Goal: Register for event/course

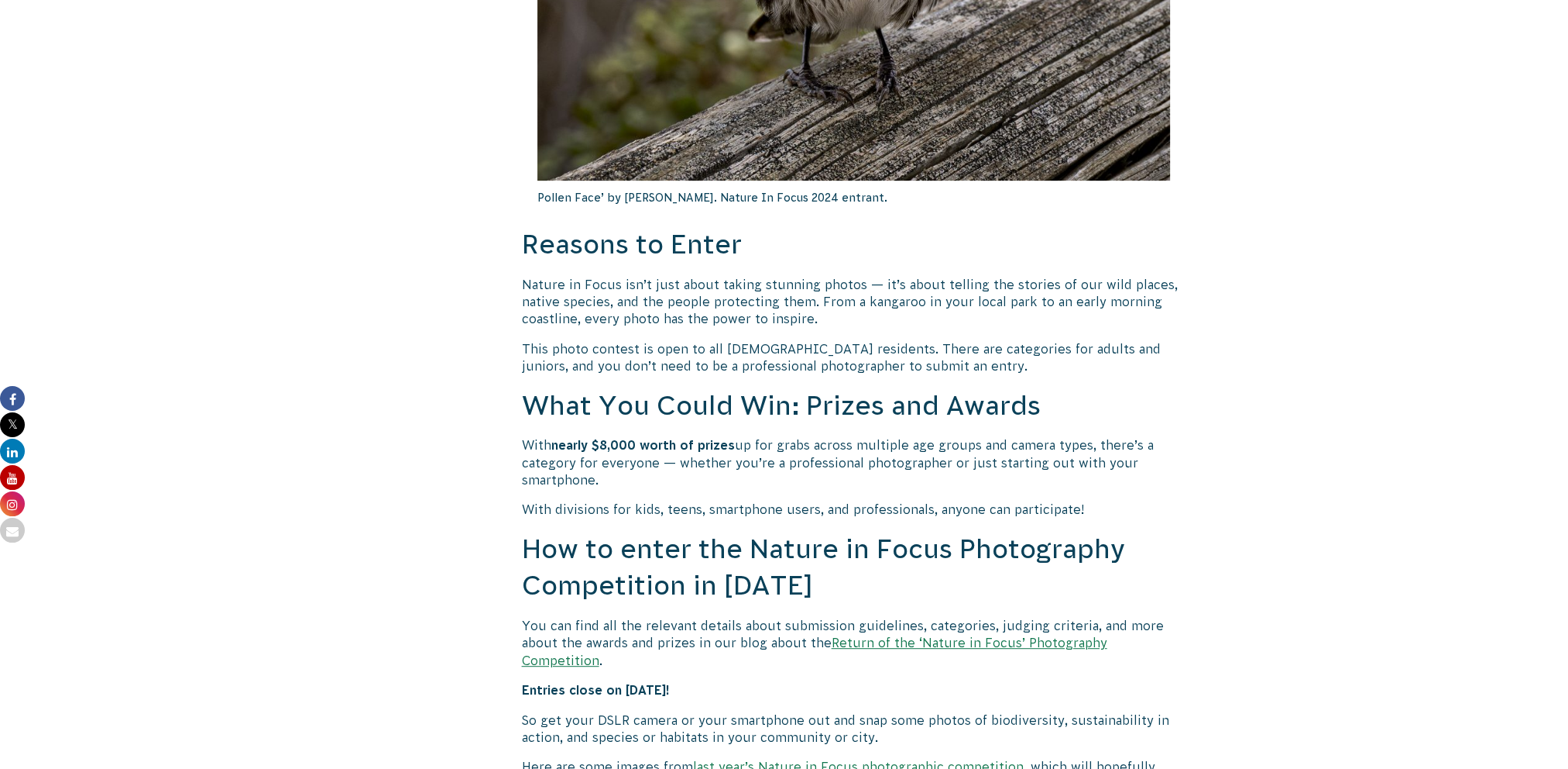
scroll to position [1085, 0]
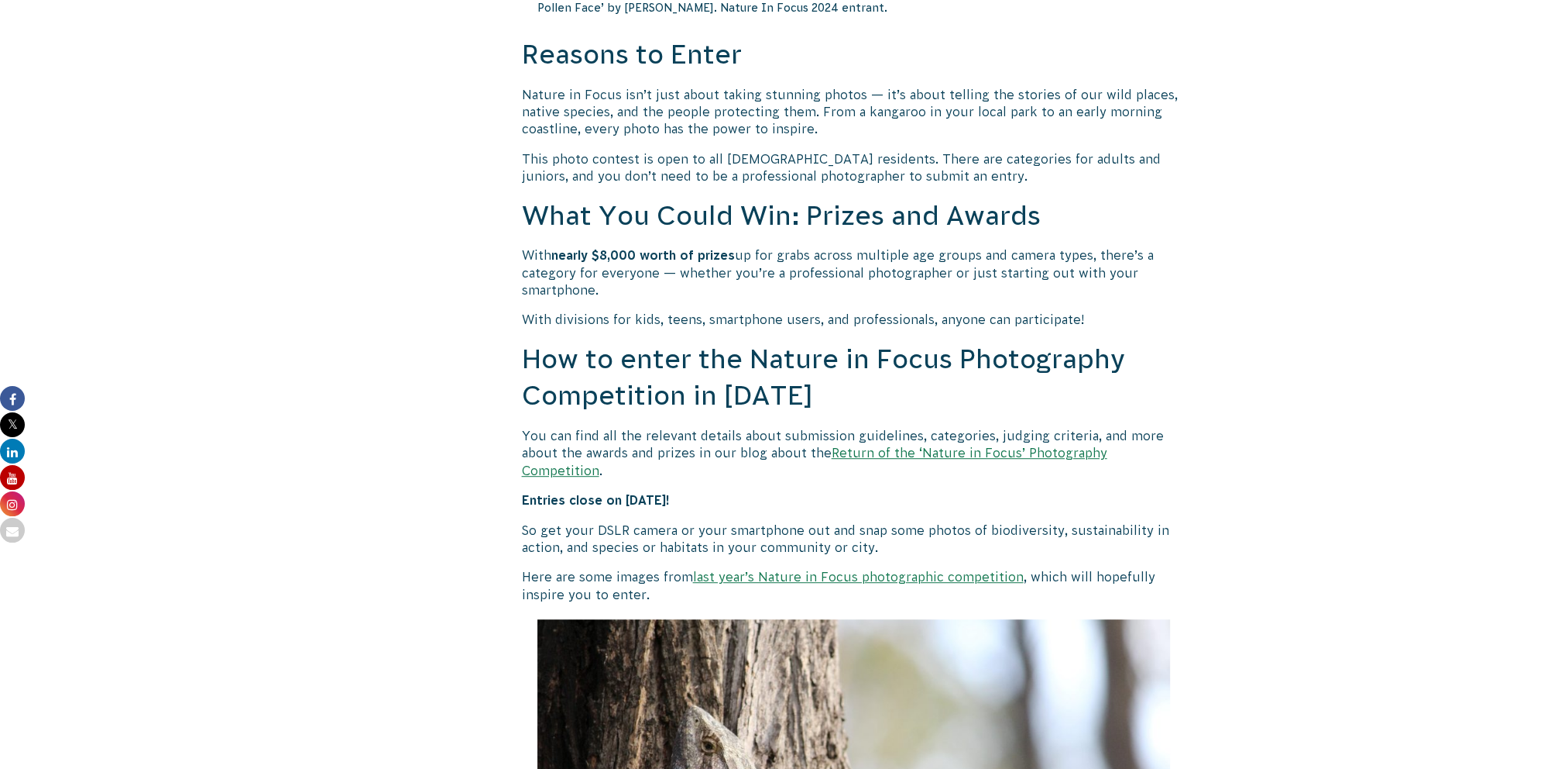
click at [679, 453] on p "You can find all the relevant details about submission guidelines, categories, …" at bounding box center [854, 452] width 664 height 52
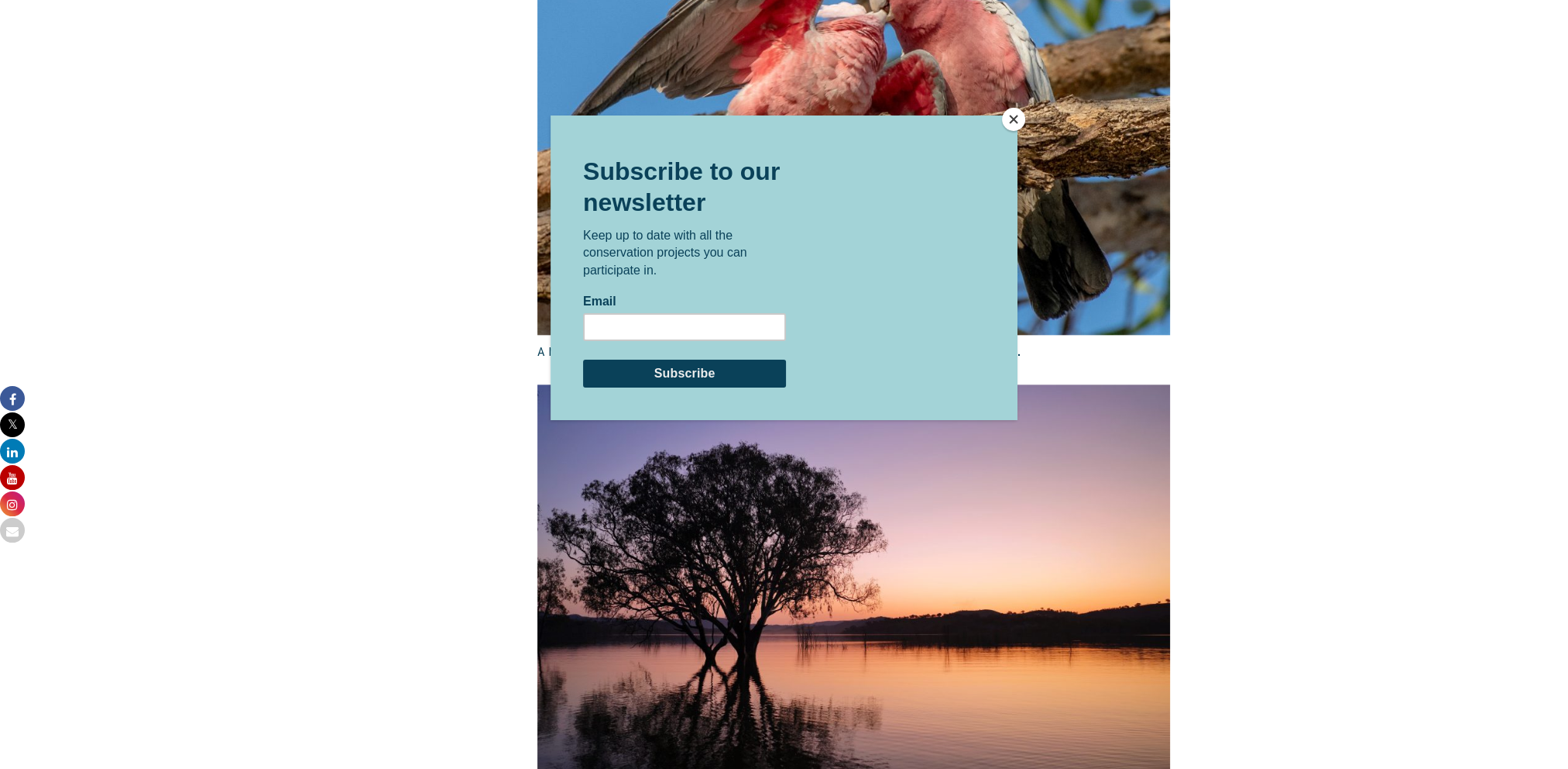
scroll to position [2324, 0]
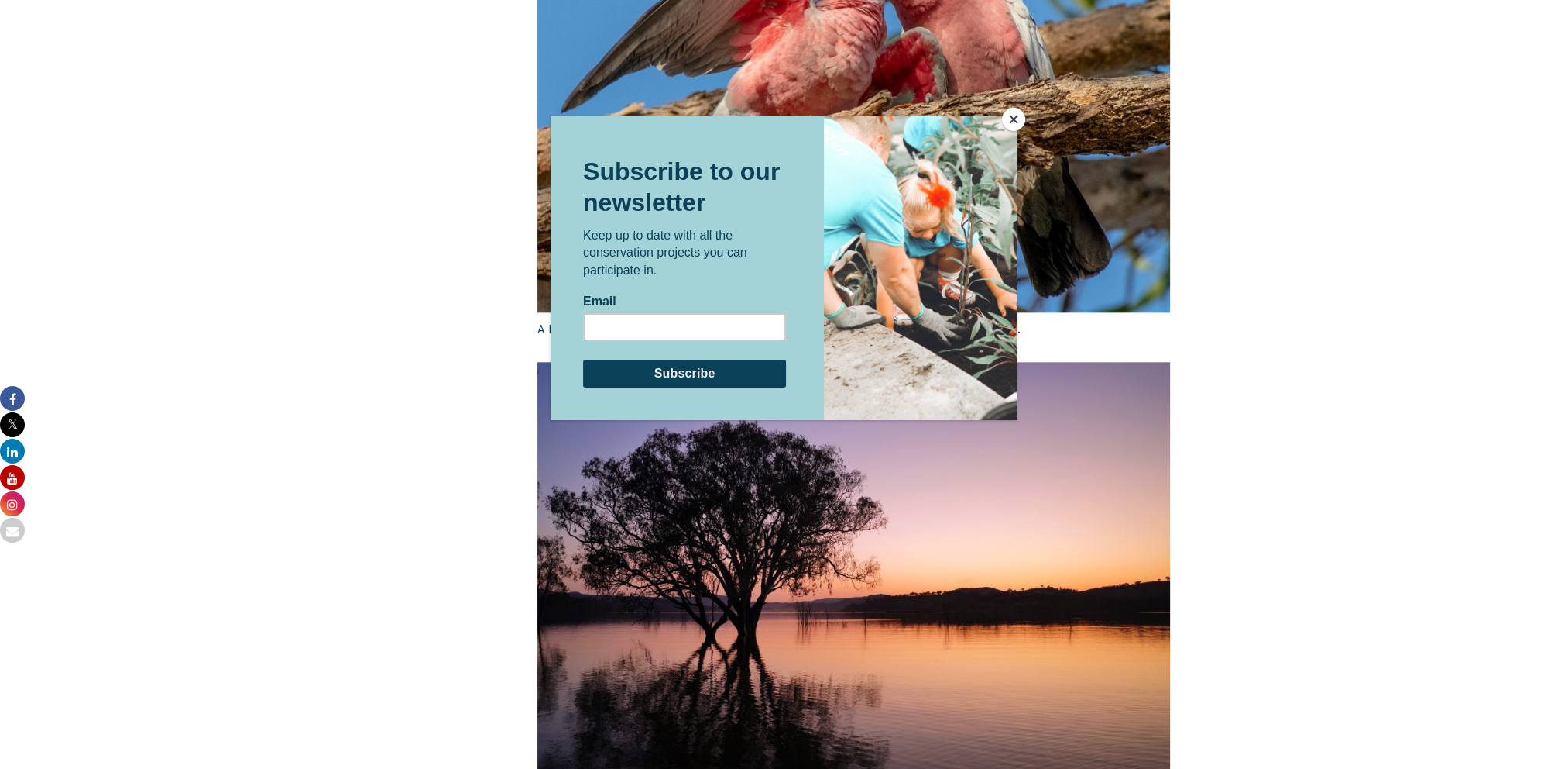
click at [1013, 109] on button "Close" at bounding box center [1013, 120] width 23 height 23
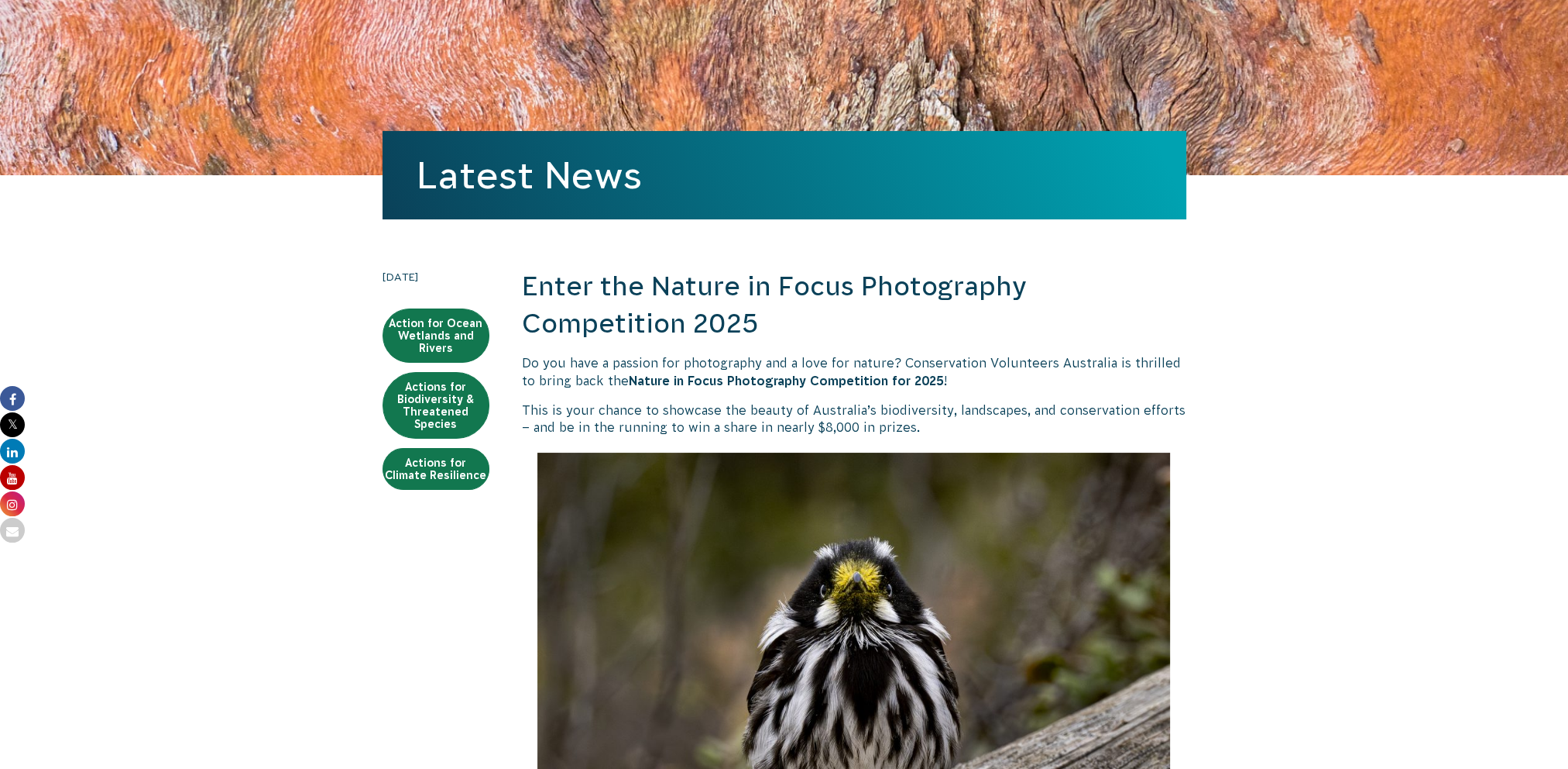
scroll to position [77, 0]
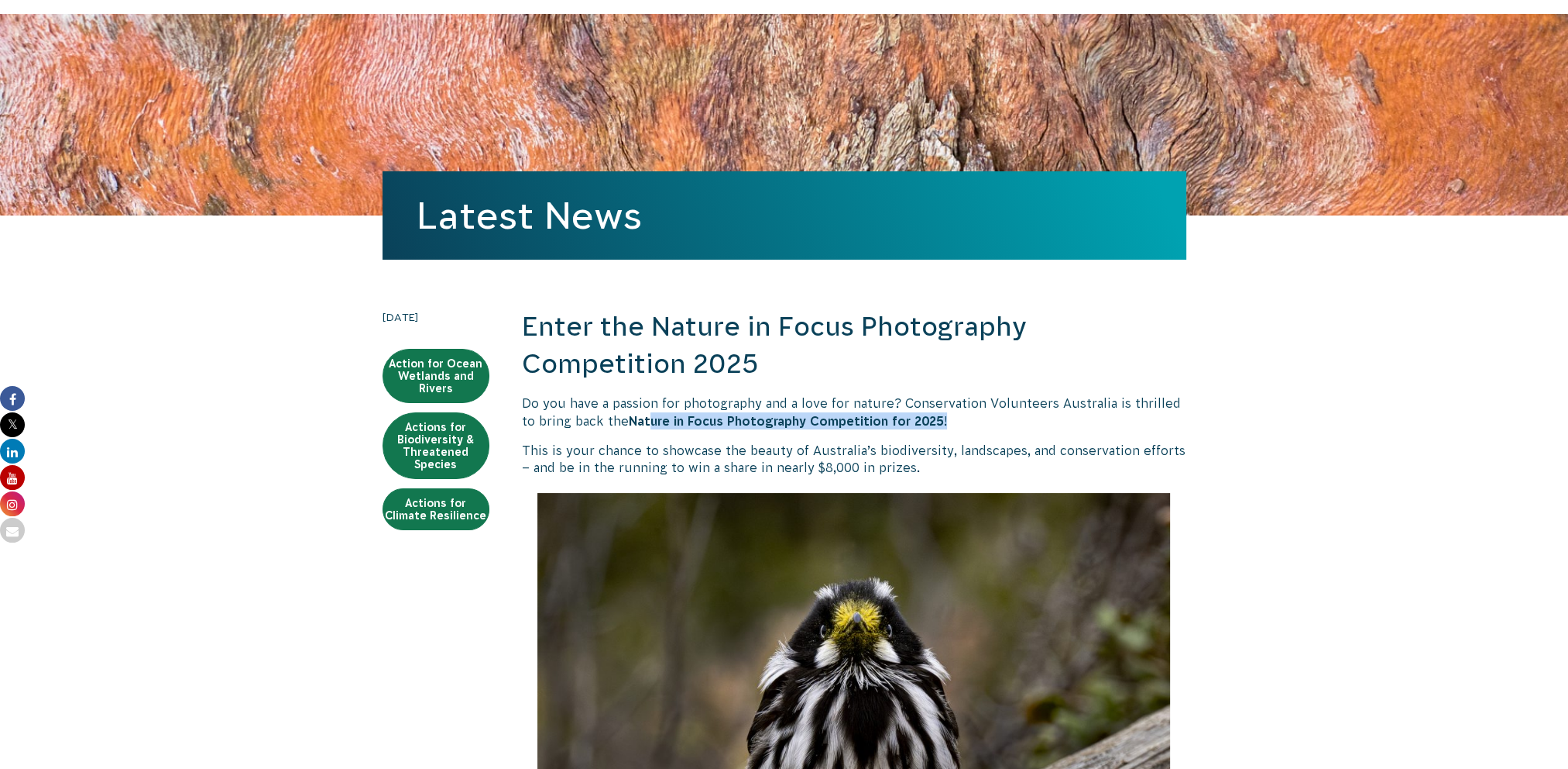
drag, startPoint x: 650, startPoint y: 418, endPoint x: 1014, endPoint y: 427, distance: 364.1
click at [1014, 427] on p "Do you have a passion for photography and a love for nature? Conservation Volun…" at bounding box center [854, 411] width 664 height 34
drag, startPoint x: 1014, startPoint y: 427, endPoint x: 775, endPoint y: 442, distance: 239.5
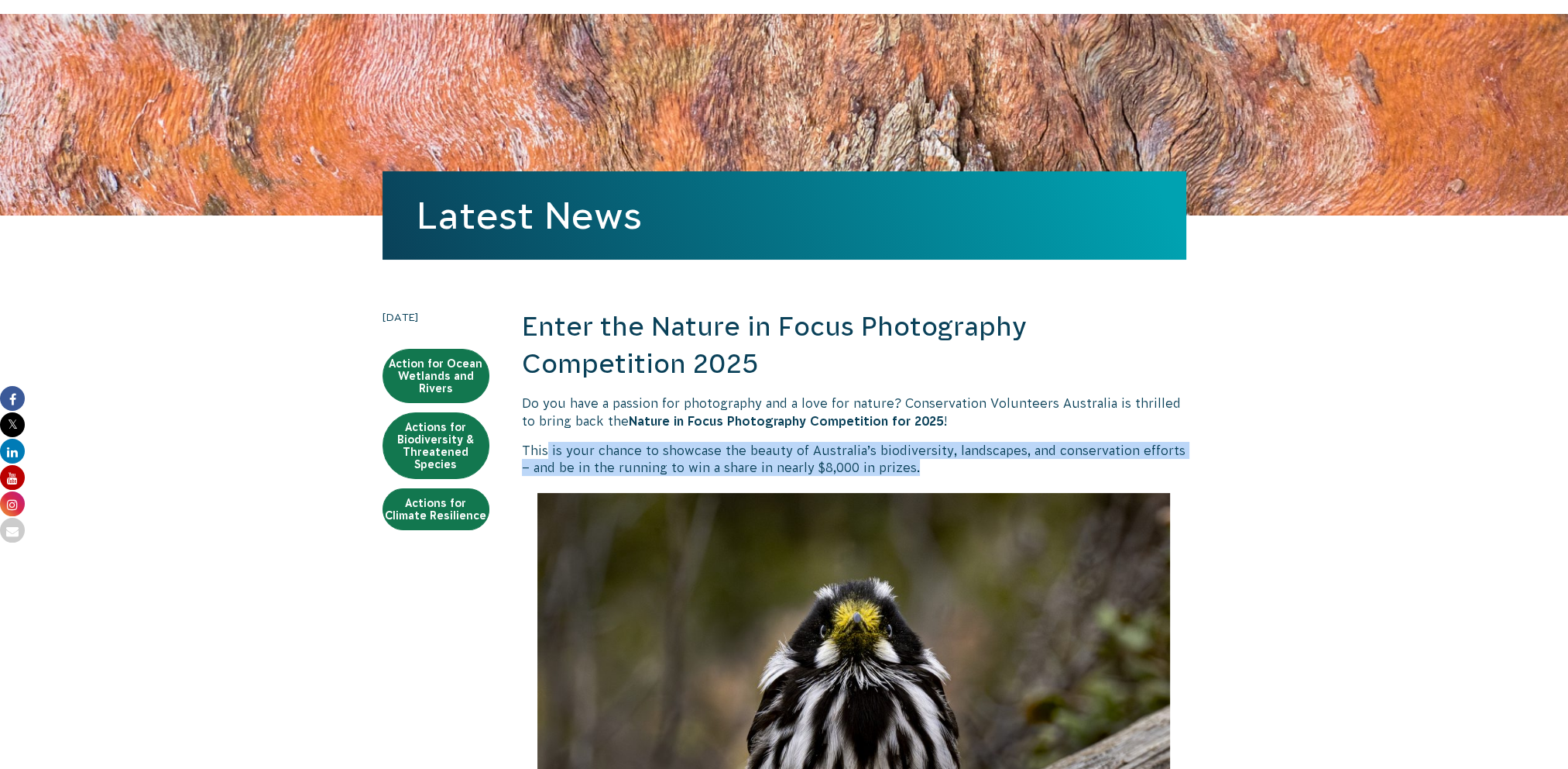
drag, startPoint x: 545, startPoint y: 457, endPoint x: 1037, endPoint y: 475, distance: 492.3
click at [1037, 475] on p "This is your chance to showcase the beauty of Australia’s biodiversity, landsca…" at bounding box center [854, 459] width 664 height 34
drag, startPoint x: 1037, startPoint y: 475, endPoint x: 993, endPoint y: 475, distance: 44.0
click at [993, 475] on p "This is your chance to showcase the beauty of Australia’s biodiversity, landsca…" at bounding box center [854, 459] width 664 height 34
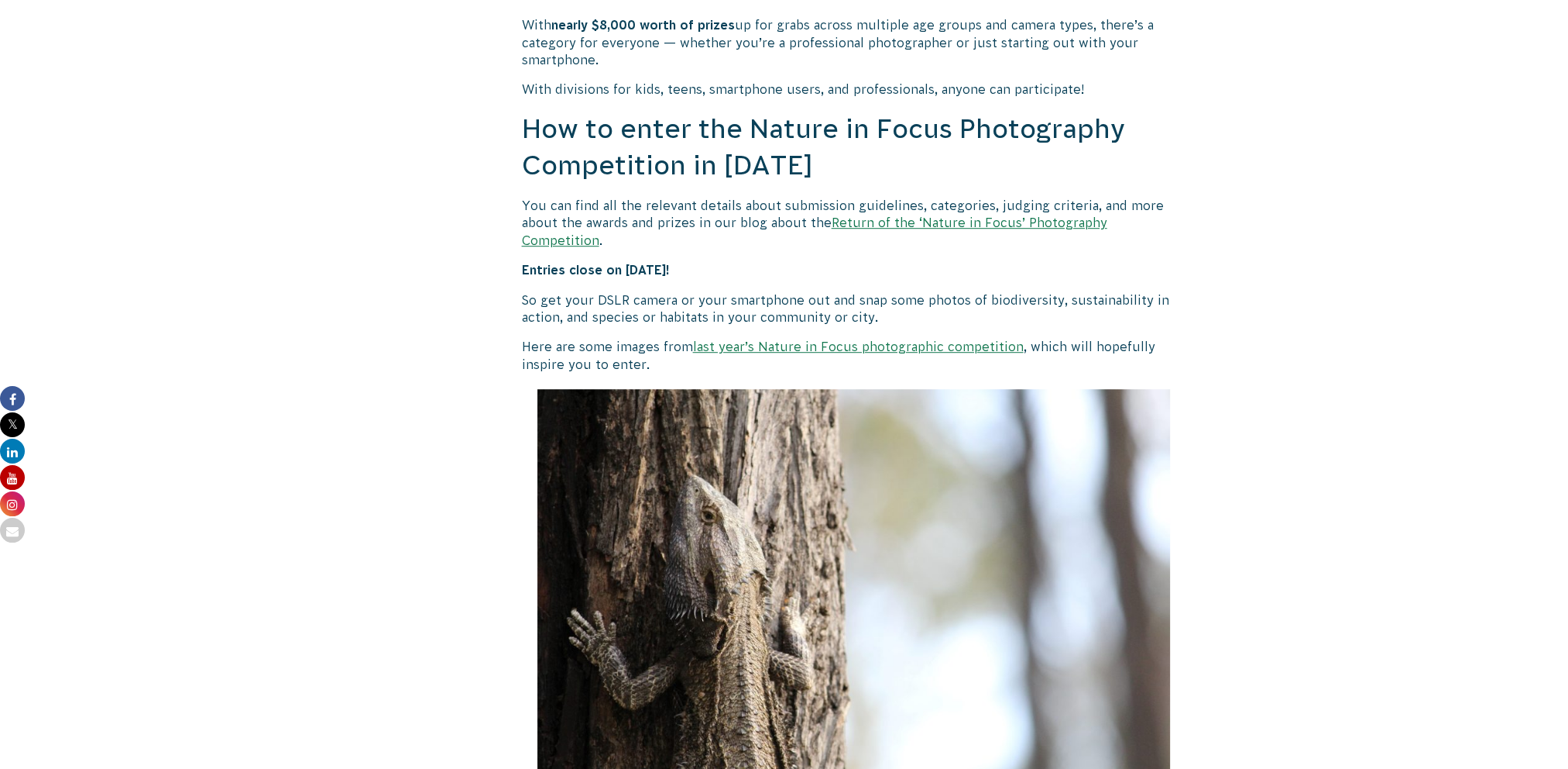
scroll to position [1317, 0]
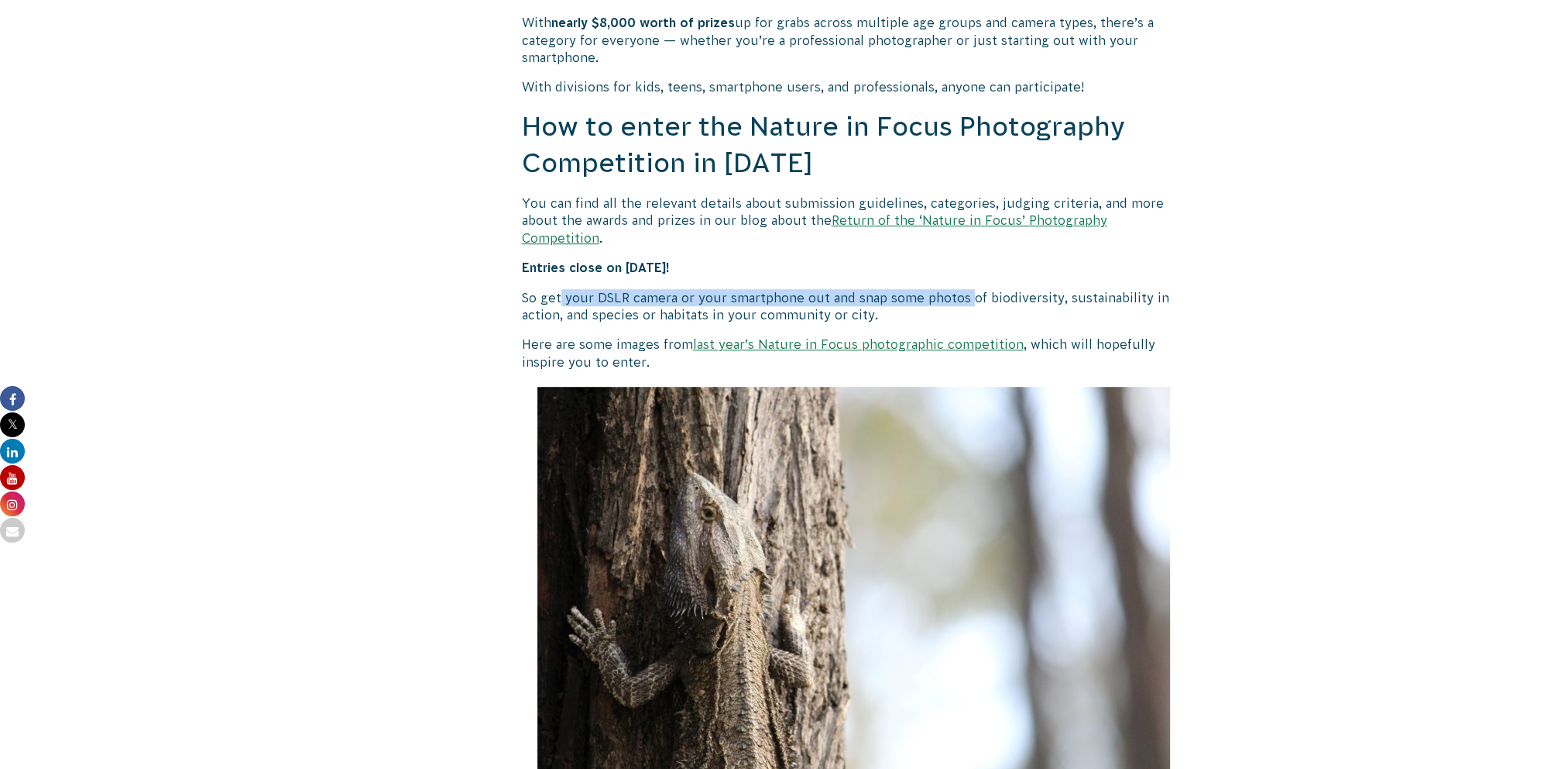
drag, startPoint x: 557, startPoint y: 280, endPoint x: 969, endPoint y: 280, distance: 412.0
click at [969, 289] on p "So get your DSLR camera or your smartphone out and snap some photos of biodiver…" at bounding box center [854, 306] width 664 height 34
drag, startPoint x: 969, startPoint y: 280, endPoint x: 756, endPoint y: 294, distance: 213.5
click at [756, 294] on p "So get your DSLR camera or your smartphone out and snap some photos of biodiver…" at bounding box center [854, 306] width 664 height 34
click at [706, 289] on p "So get your DSLR camera or your smartphone out and snap some photos of biodiver…" at bounding box center [854, 306] width 664 height 34
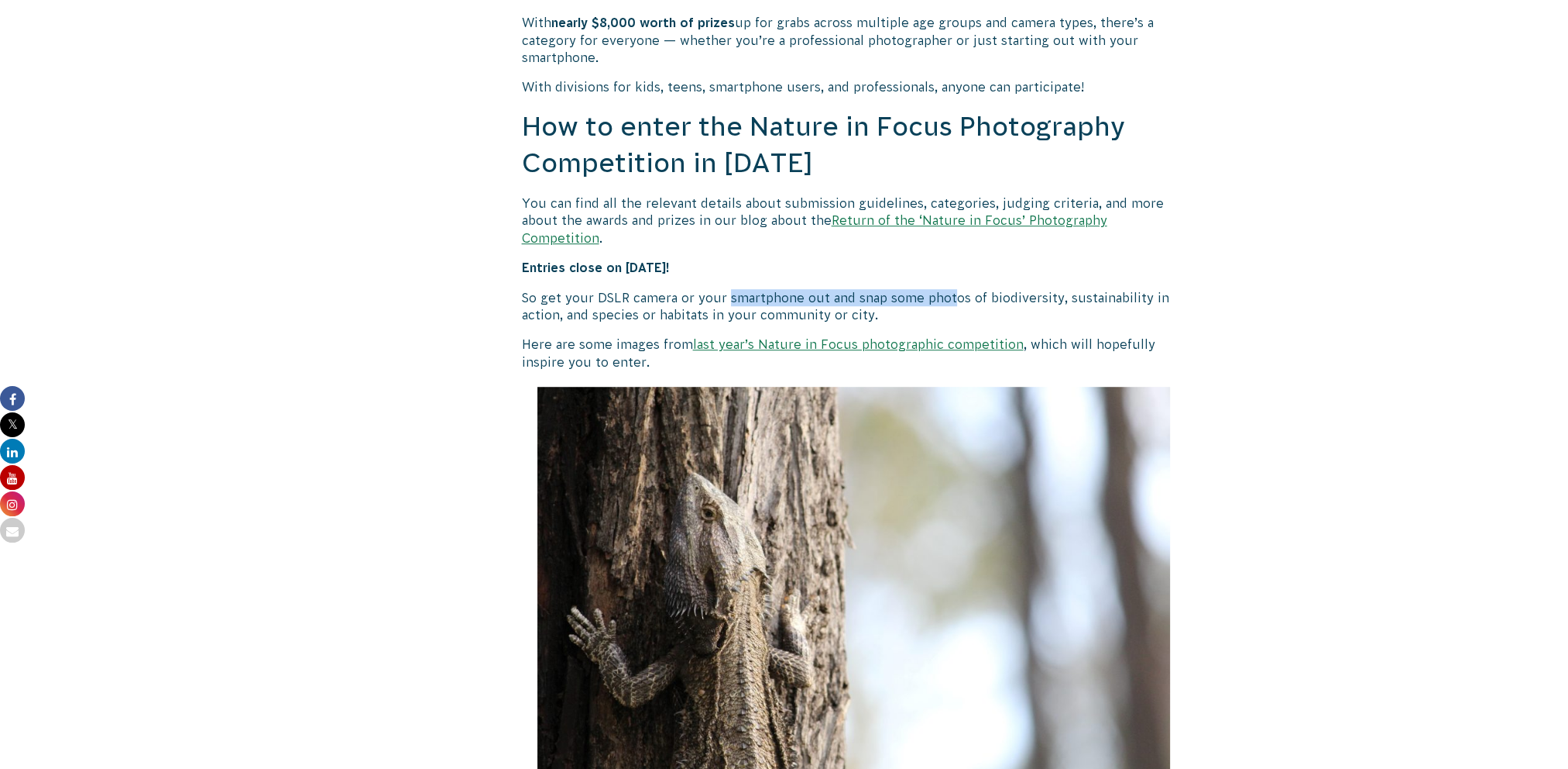
drag, startPoint x: 728, startPoint y: 275, endPoint x: 950, endPoint y: 279, distance: 222.0
click at [950, 289] on p "So get your DSLR camera or your smartphone out and snap some photos of biodiver…" at bounding box center [854, 306] width 664 height 34
drag, startPoint x: 950, startPoint y: 279, endPoint x: 873, endPoint y: 260, distance: 79.3
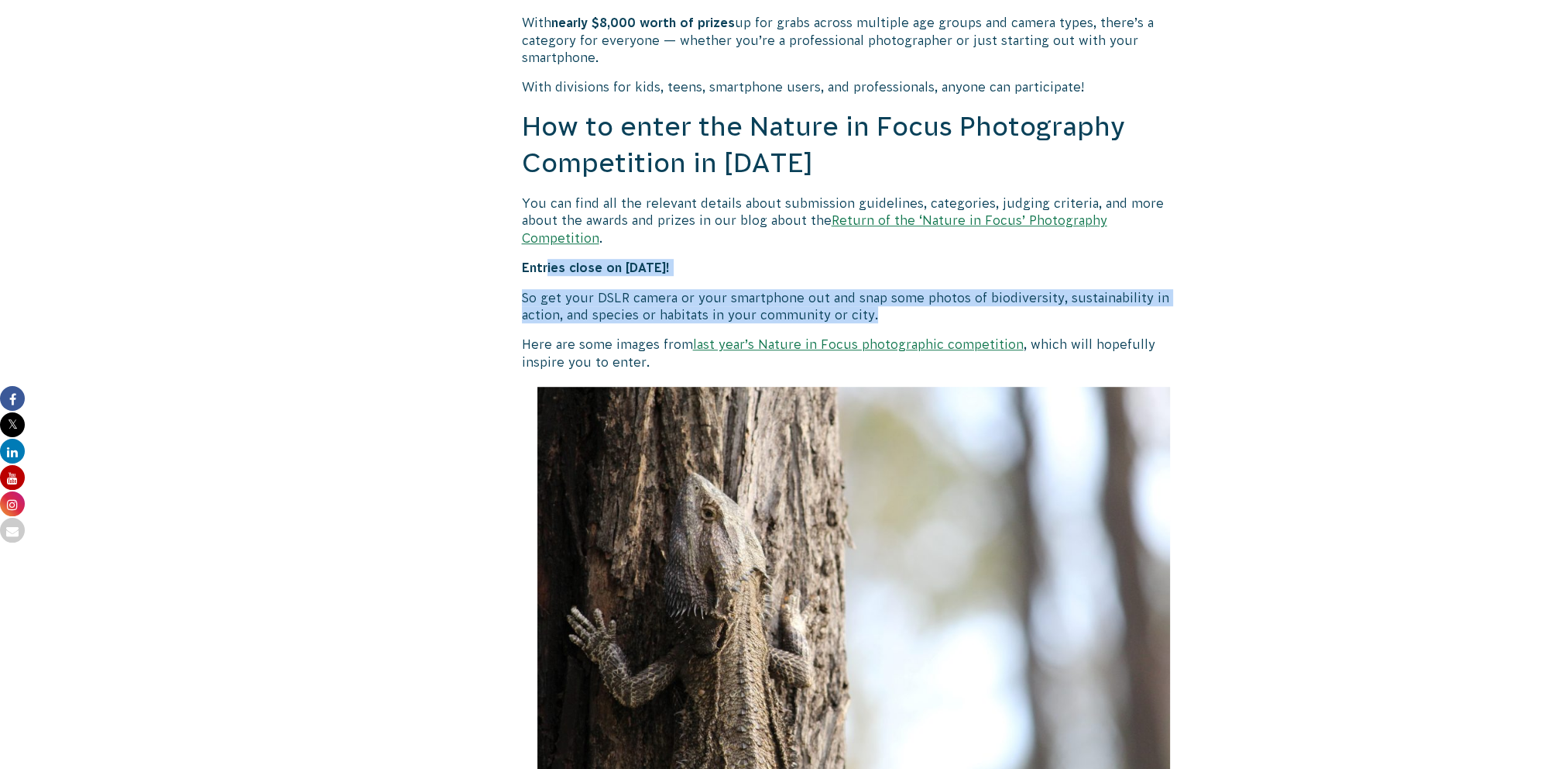
drag, startPoint x: 547, startPoint y: 247, endPoint x: 889, endPoint y: 296, distance: 345.5
drag, startPoint x: 889, startPoint y: 296, endPoint x: 653, endPoint y: 282, distance: 236.4
click at [653, 289] on p "So get your DSLR camera or your smartphone out and snap some photos of biodiver…" at bounding box center [854, 306] width 664 height 34
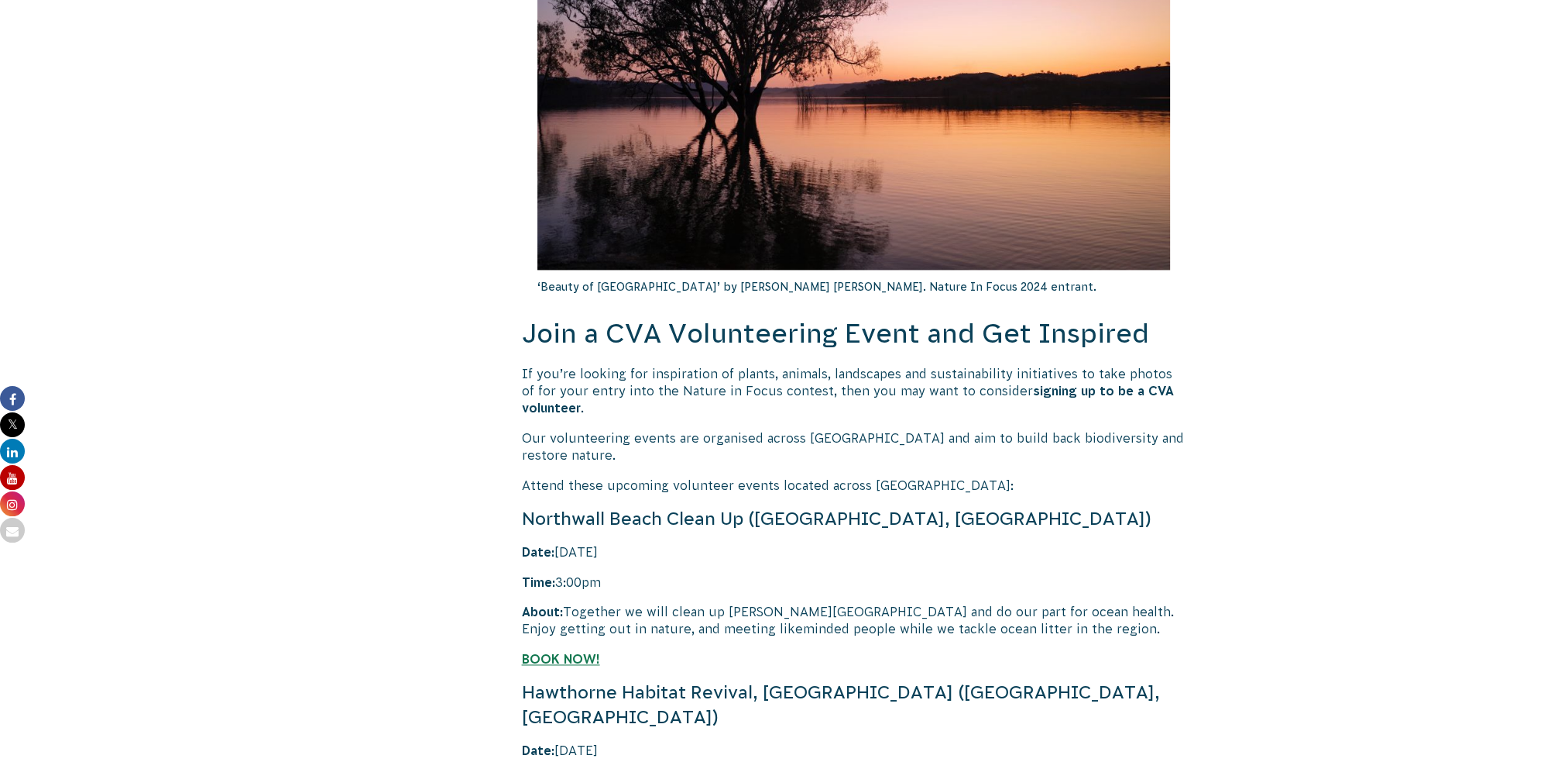
scroll to position [2867, 0]
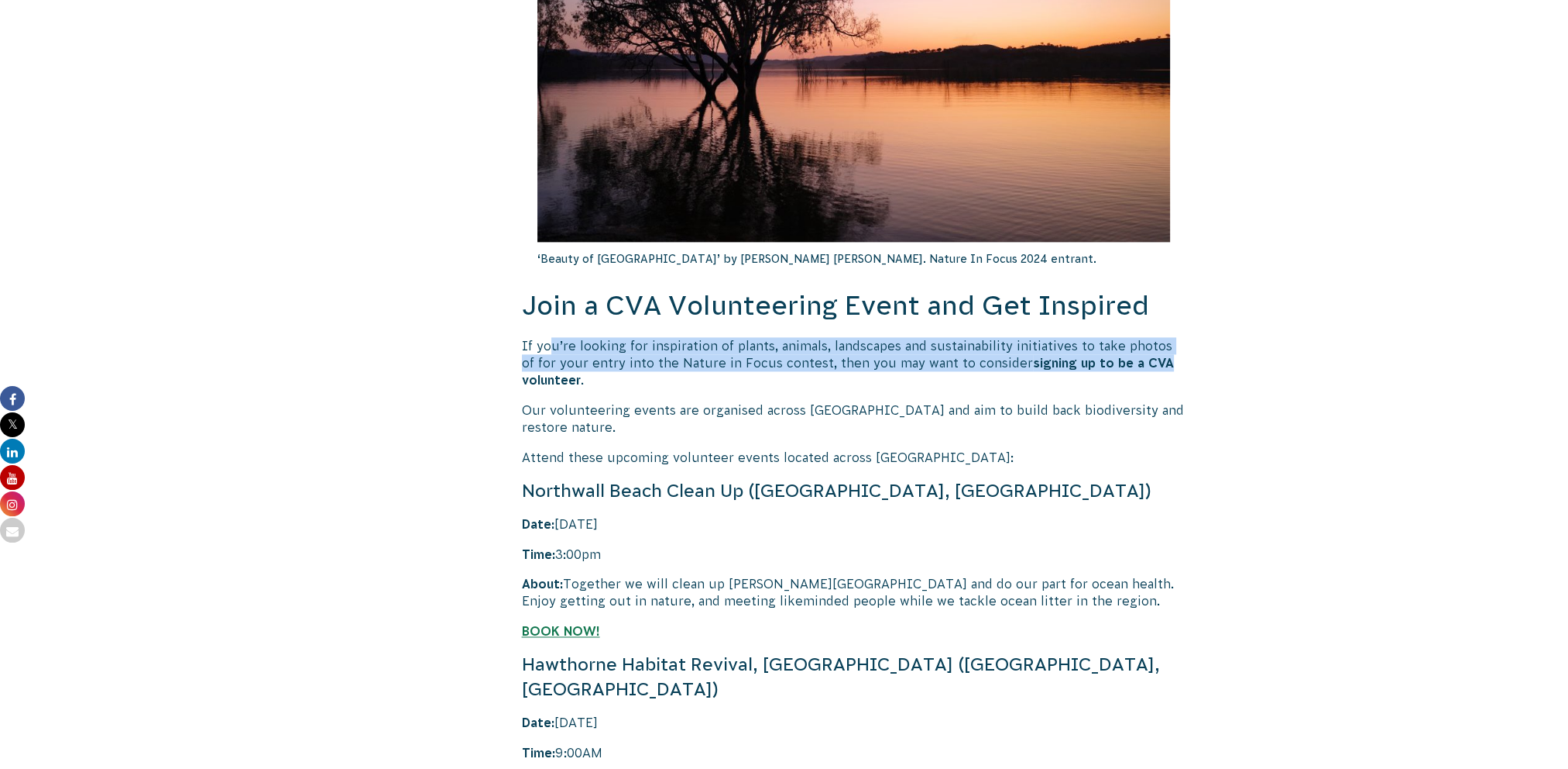
drag, startPoint x: 552, startPoint y: 319, endPoint x: 1233, endPoint y: 349, distance: 681.7
click at [1233, 349] on body "About Us Our Priorities Reconciliation Impact Our Board Our People Careers CVA …" at bounding box center [784, 29] width 1568 height 5791
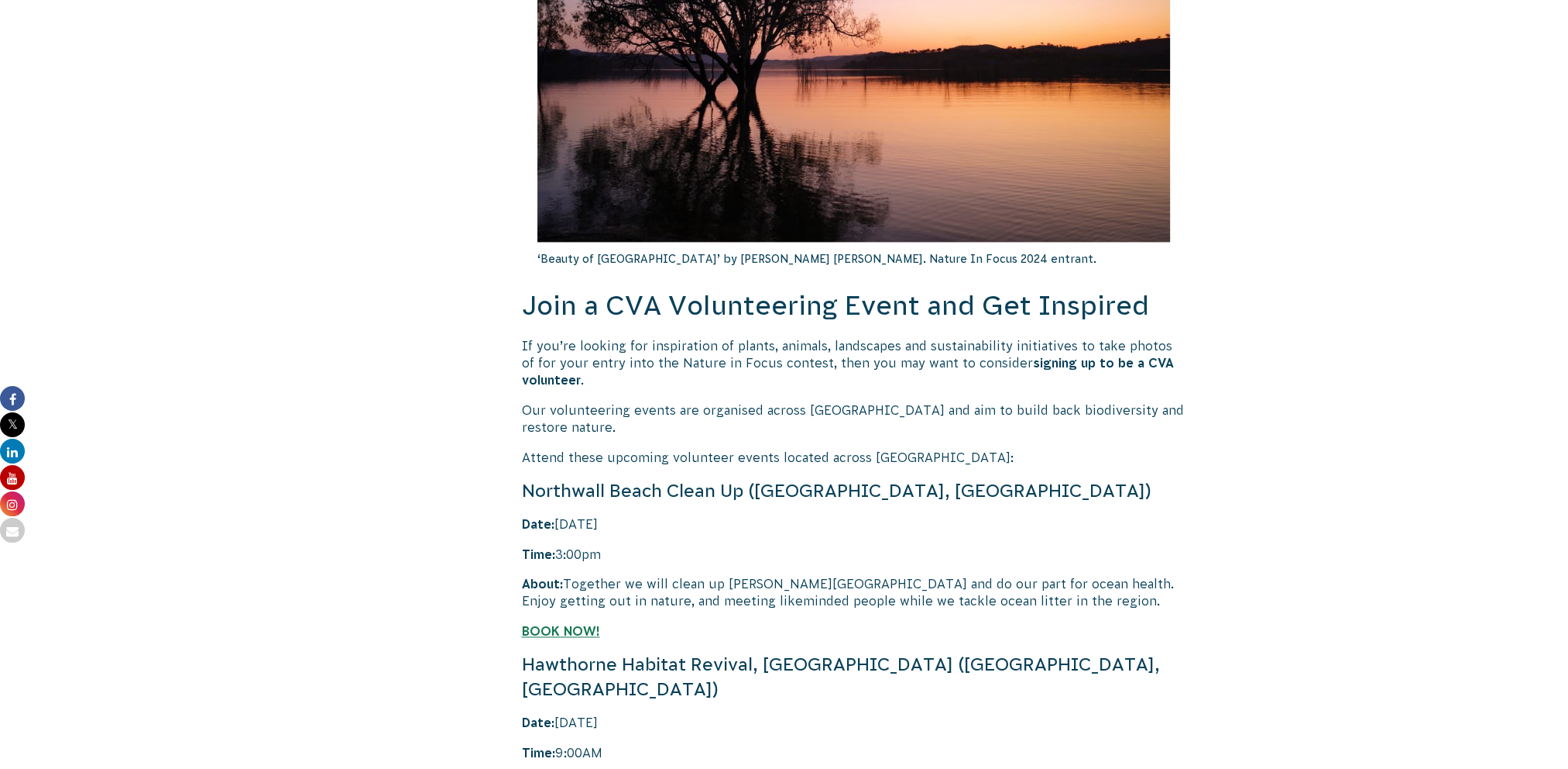
drag, startPoint x: 1233, startPoint y: 349, endPoint x: 1211, endPoint y: 392, distance: 48.3
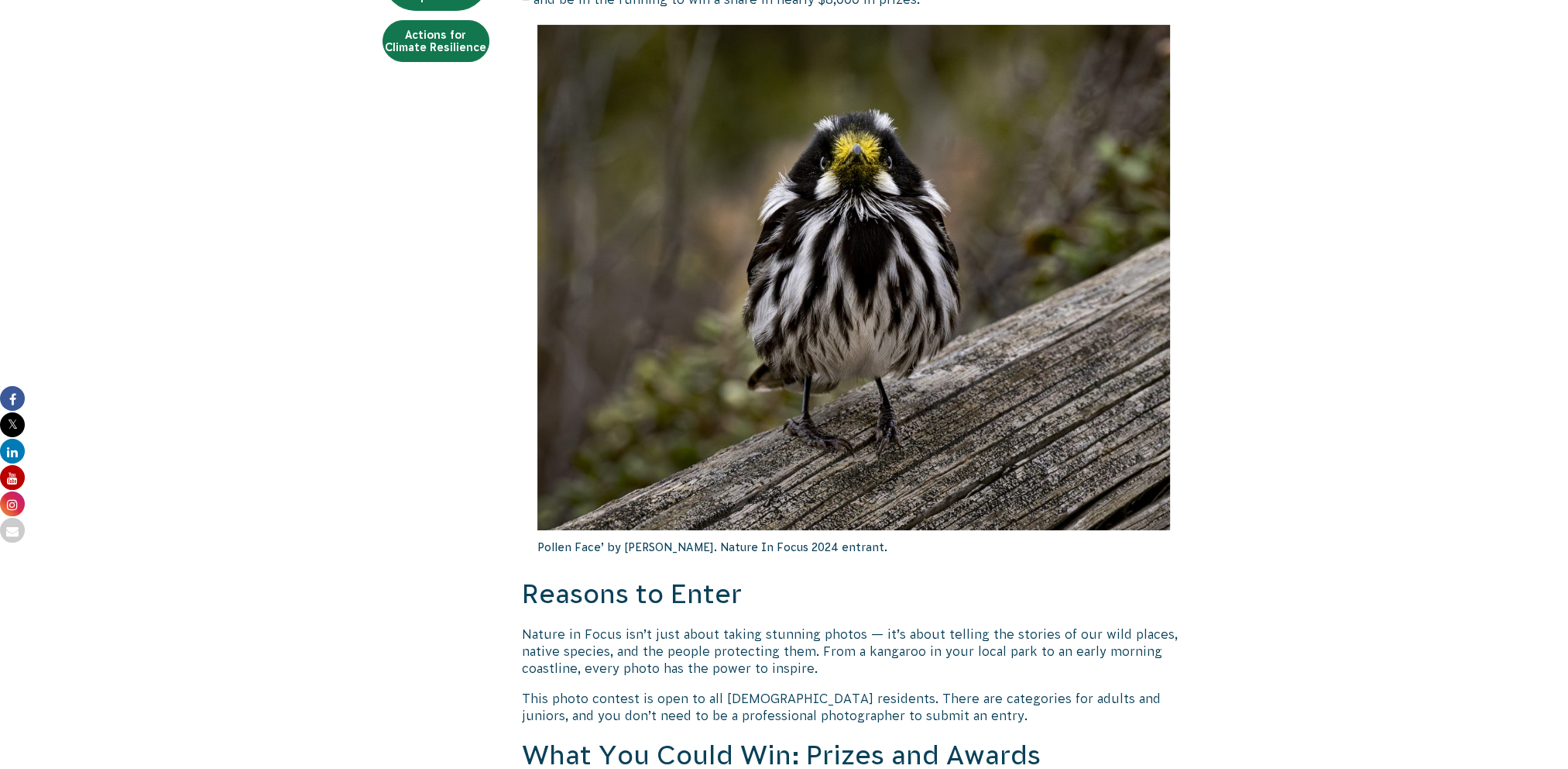
scroll to position [0, 0]
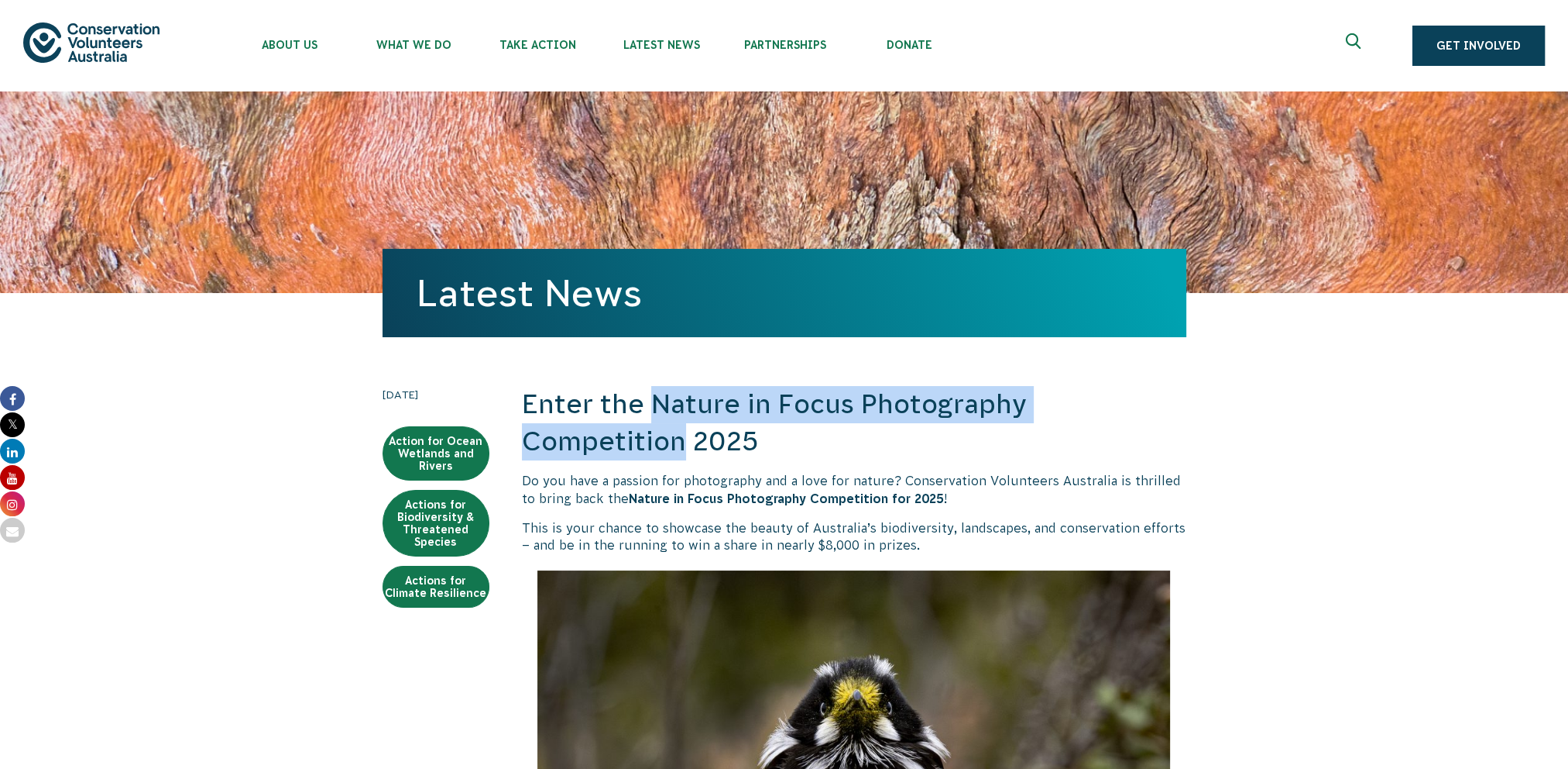
drag, startPoint x: 656, startPoint y: 400, endPoint x: 682, endPoint y: 439, distance: 46.9
click at [682, 439] on h2 "Enter the Nature in Focus Photography Competition 2025" at bounding box center [854, 422] width 664 height 74
copy h2 "Nature in Focus Photography Competition"
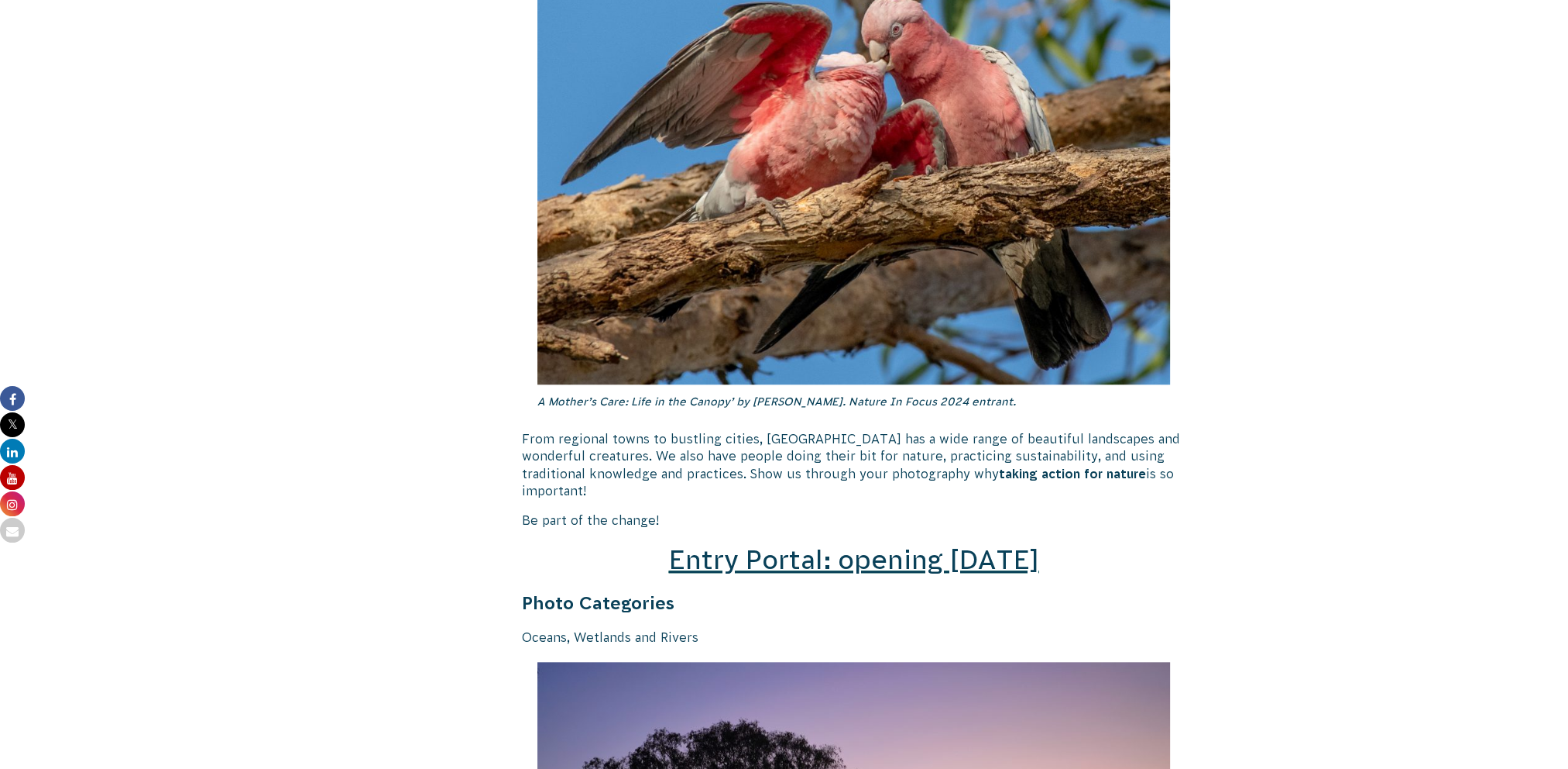
scroll to position [1859, 0]
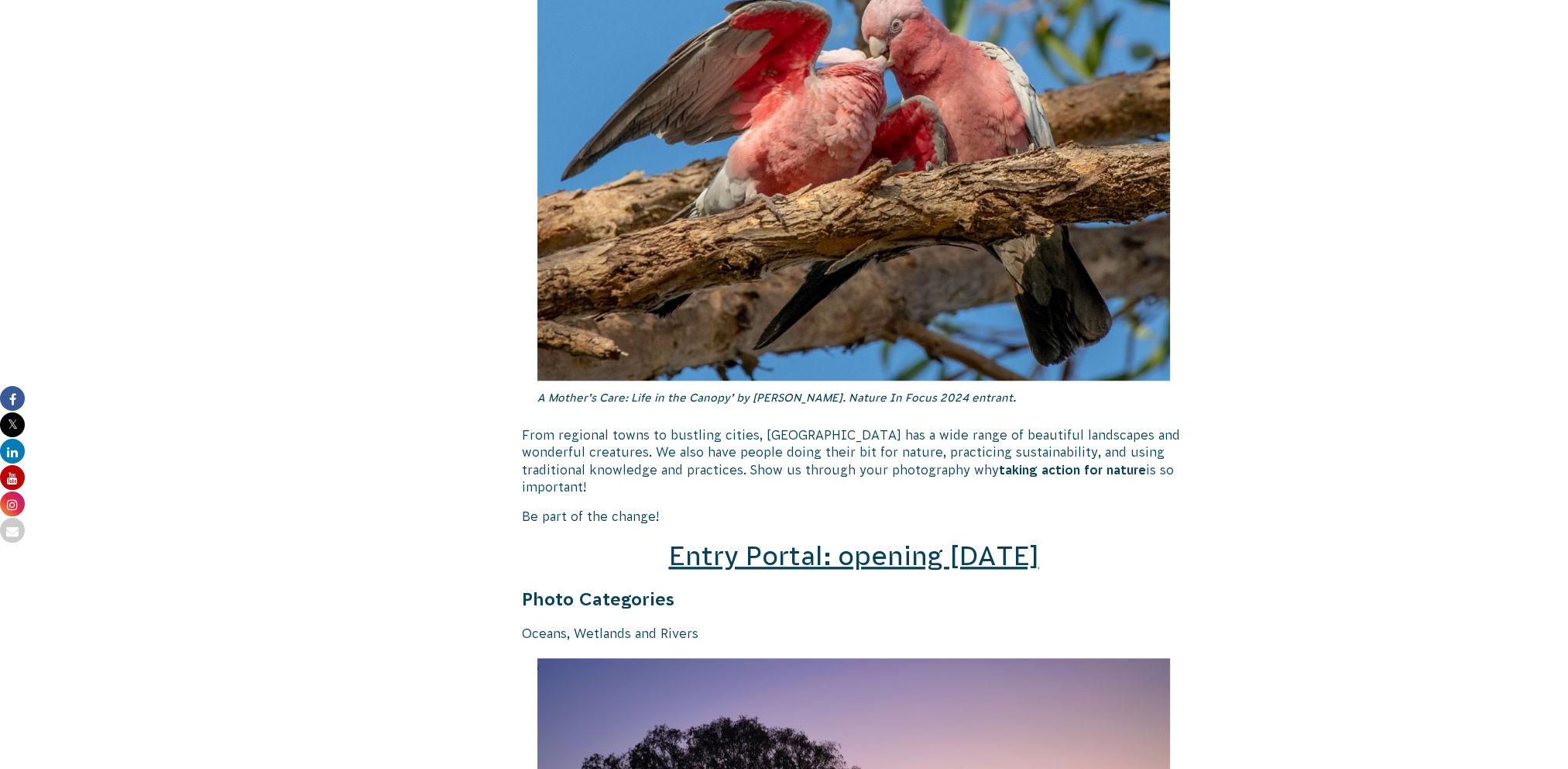
click at [837, 547] on span "Entry Portal: opening [DATE]" at bounding box center [853, 555] width 370 height 30
